Goal: Register for event/course

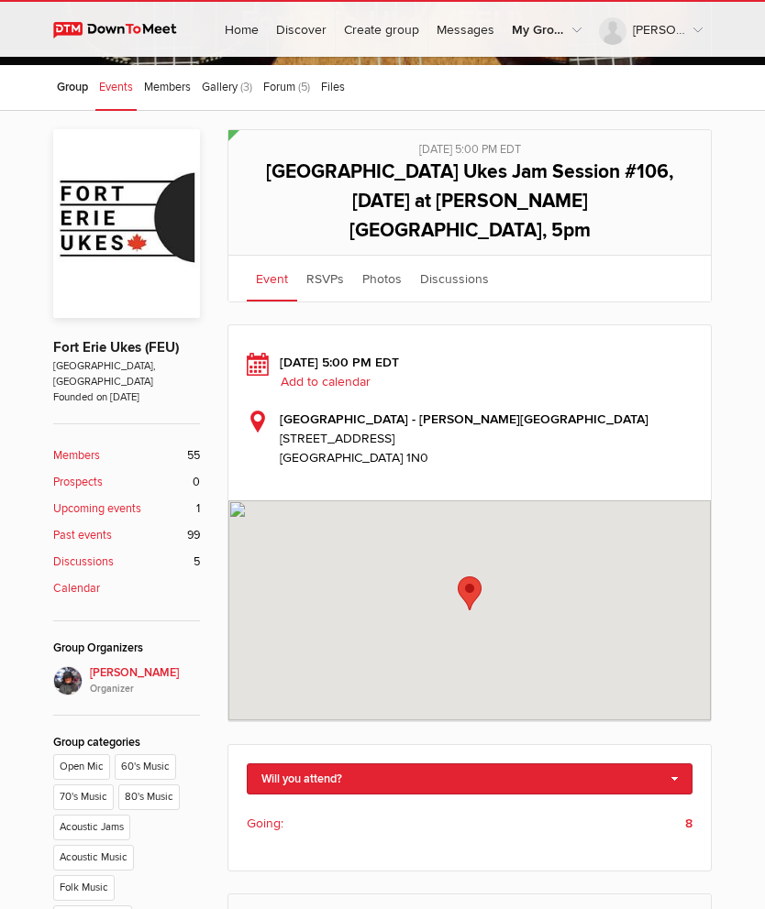
scroll to position [237, 0]
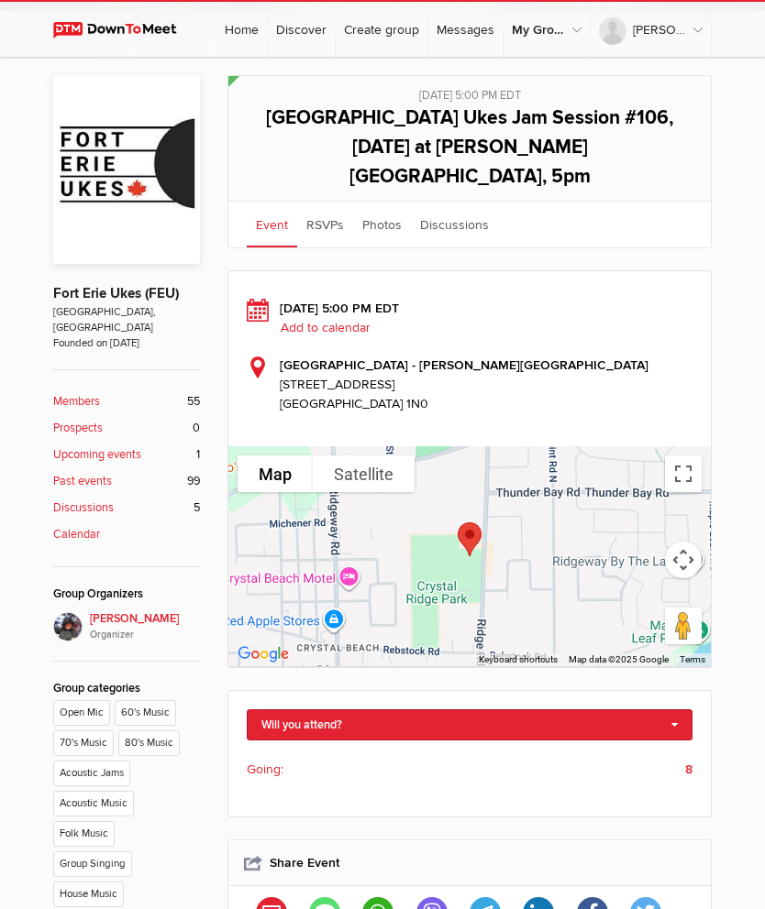
click at [678, 755] on li "Going: 8" at bounding box center [470, 769] width 446 height 28
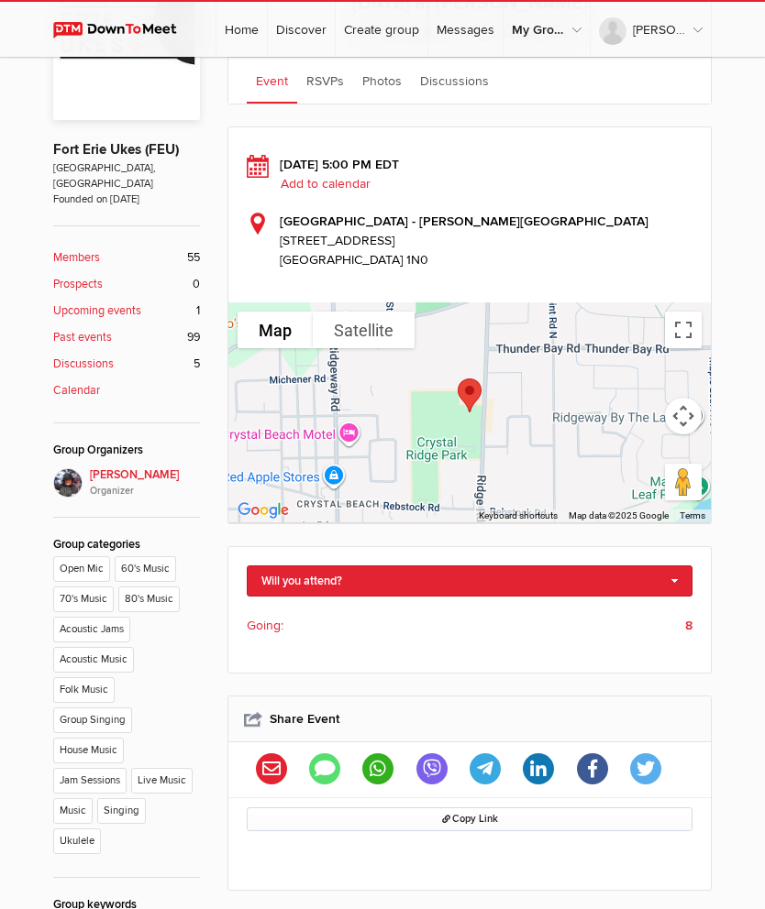
scroll to position [349, 0]
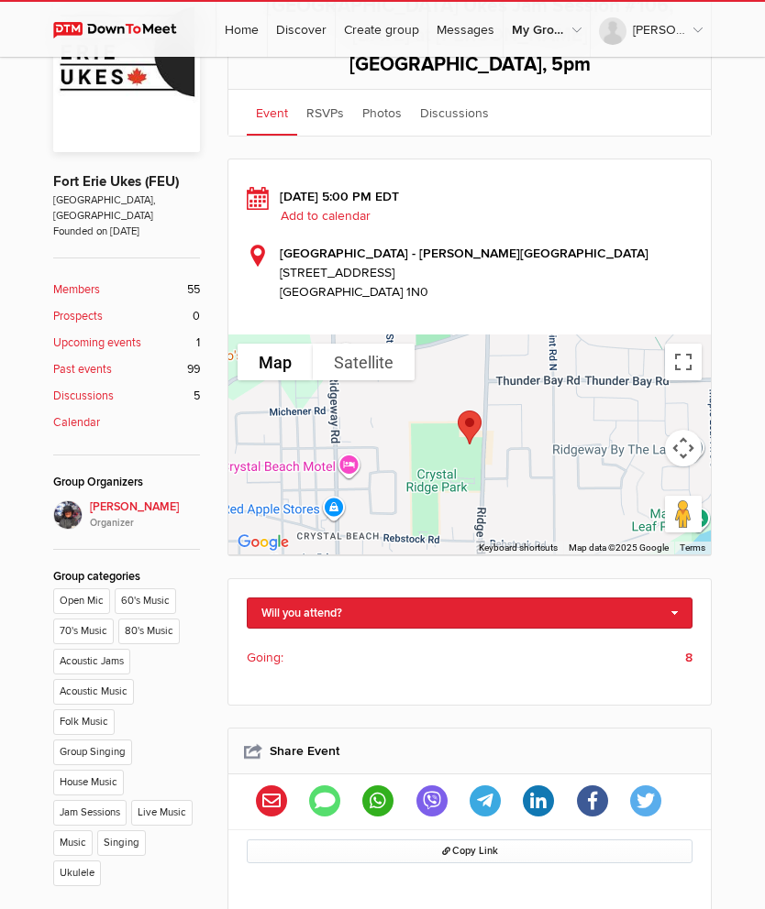
click at [689, 648] on b "8" at bounding box center [688, 657] width 7 height 19
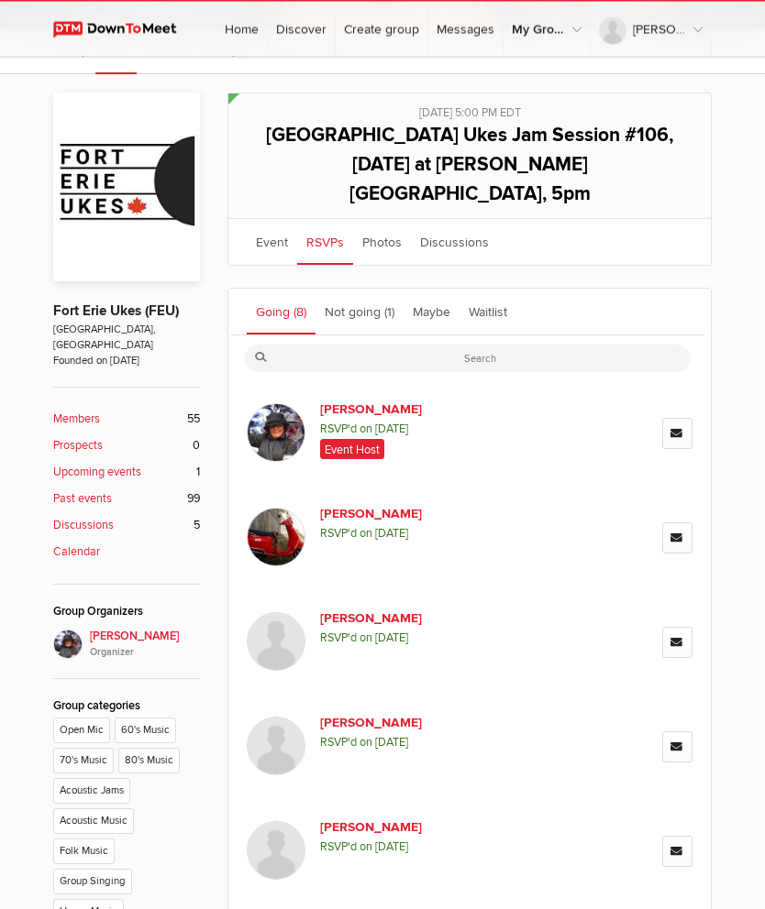
scroll to position [171, 0]
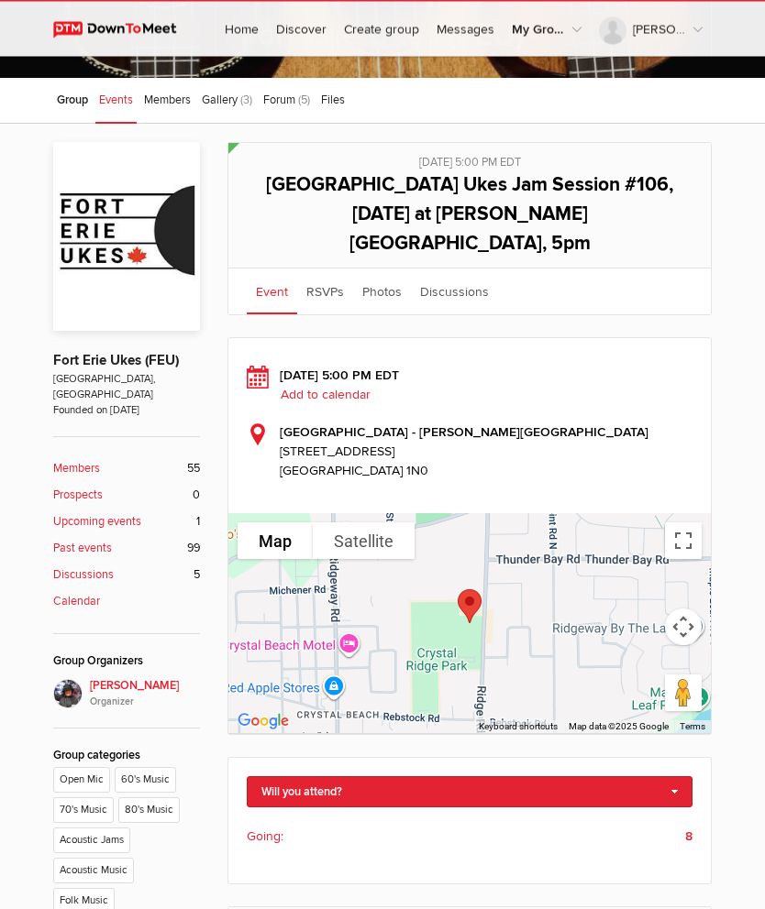
scroll to position [171, 0]
click at [672, 777] on link "Will you attend?" at bounding box center [470, 792] width 446 height 31
click at [305, 809] on link "I'm going" at bounding box center [470, 823] width 444 height 28
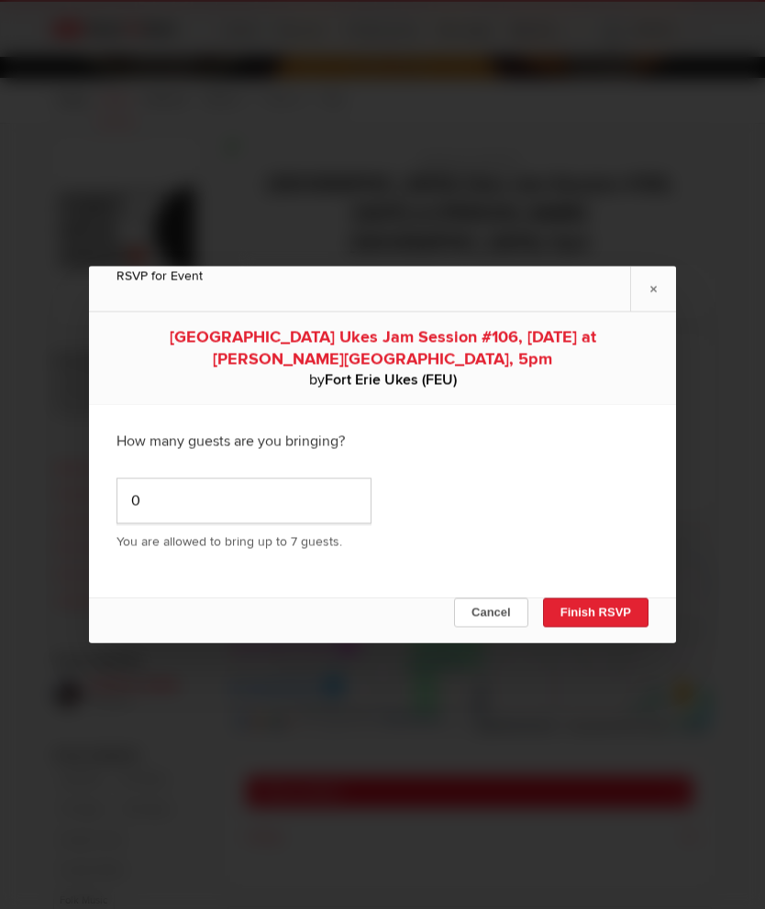
click at [584, 628] on button "Finish RSVP" at bounding box center [595, 613] width 105 height 29
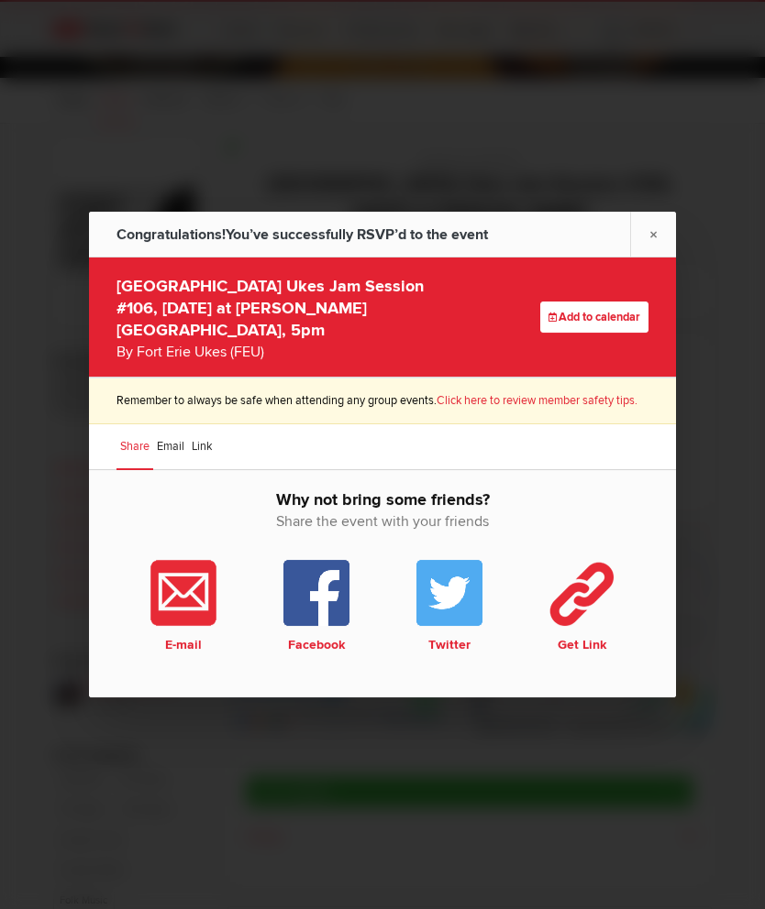
click at [660, 257] on link "×" at bounding box center [653, 234] width 46 height 45
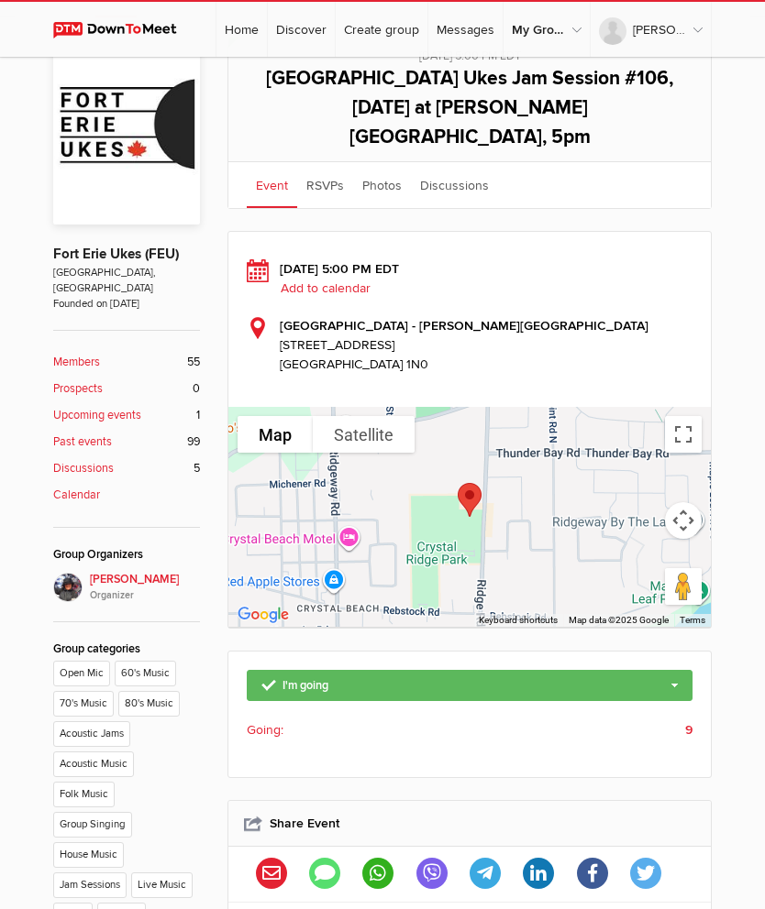
scroll to position [281, 0]
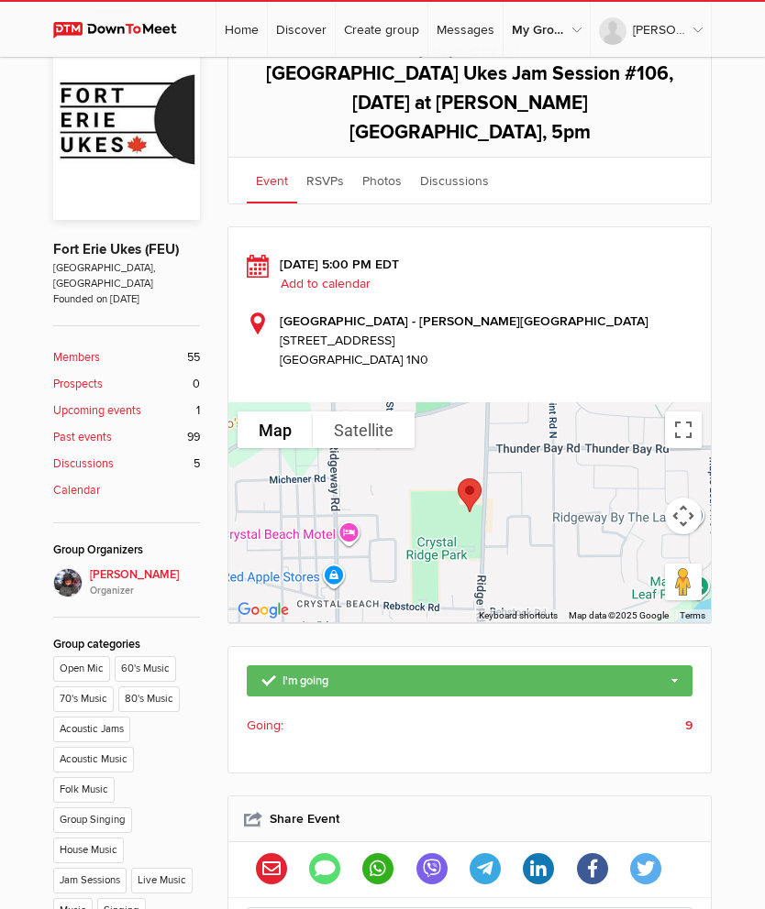
click at [685, 716] on b "9" at bounding box center [688, 725] width 7 height 19
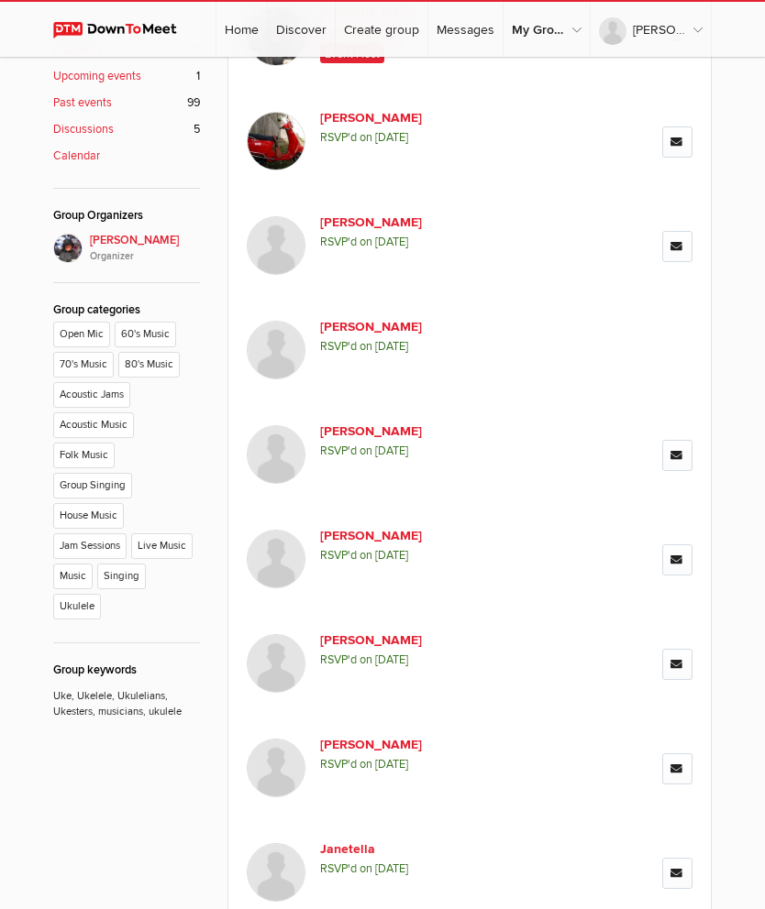
scroll to position [780, 0]
